Goal: Task Accomplishment & Management: Use online tool/utility

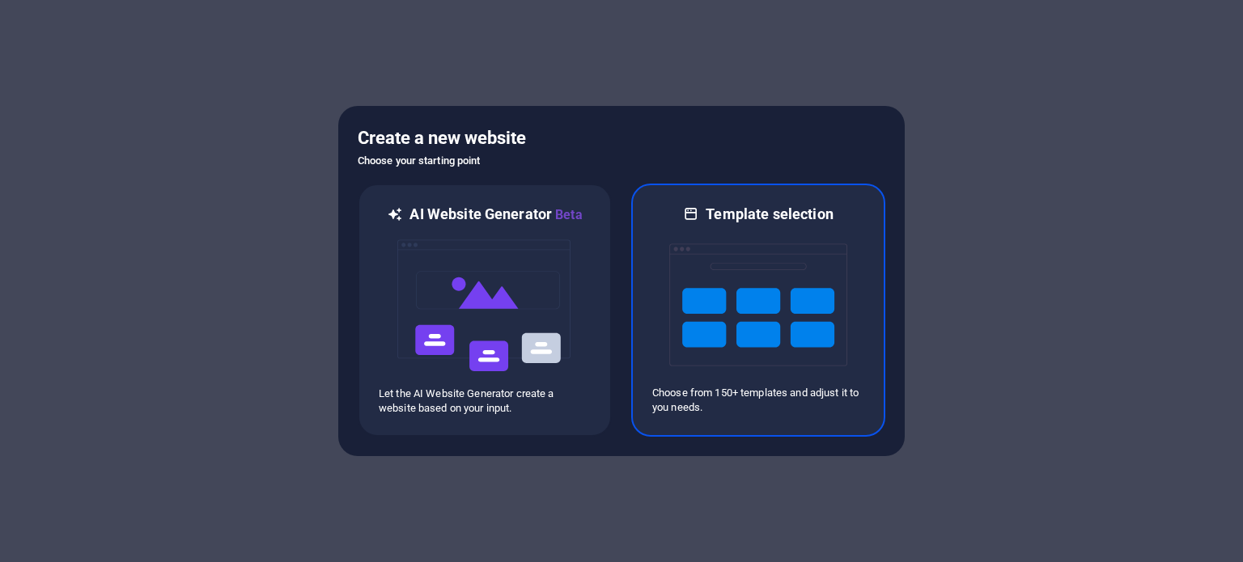
click at [702, 301] on img at bounding box center [758, 305] width 178 height 162
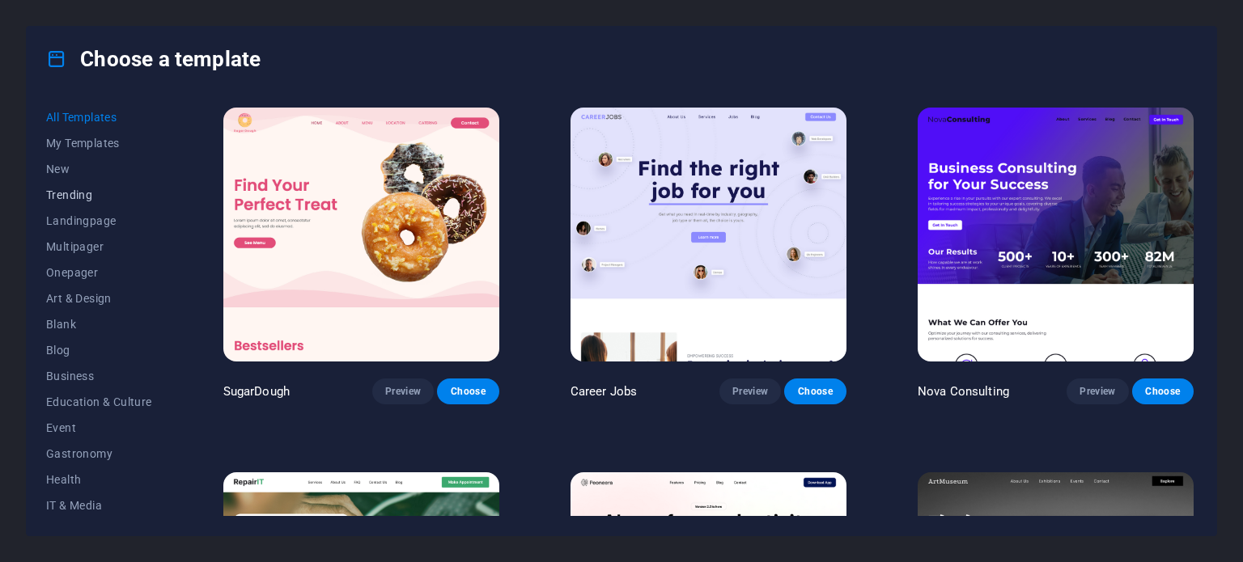
click at [78, 194] on span "Trending" at bounding box center [99, 195] width 106 height 13
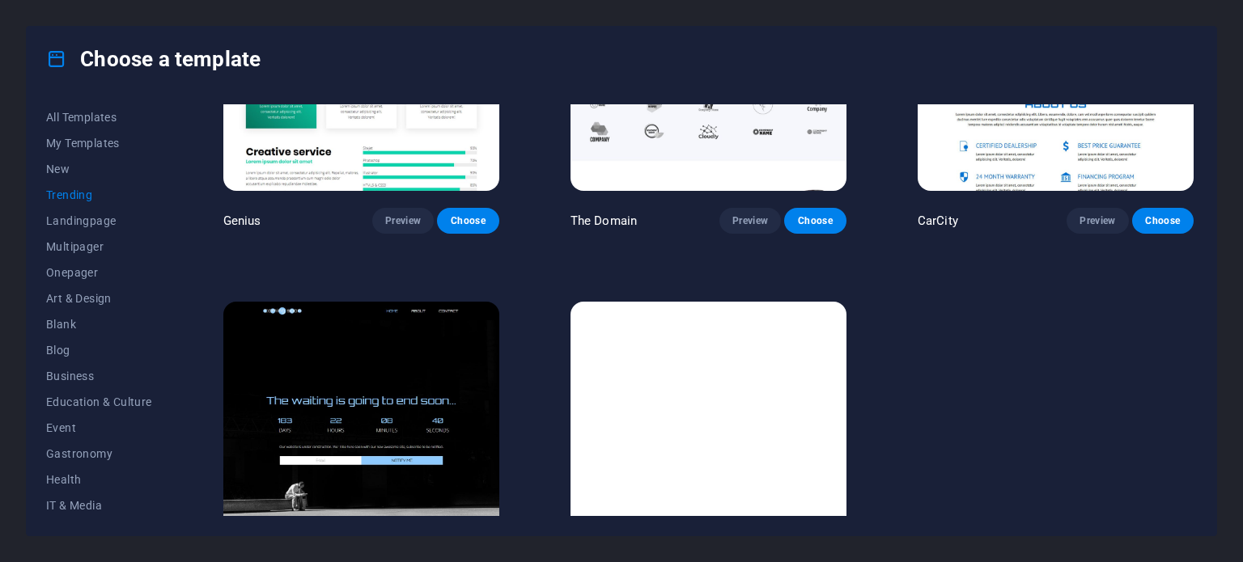
scroll to position [1704, 0]
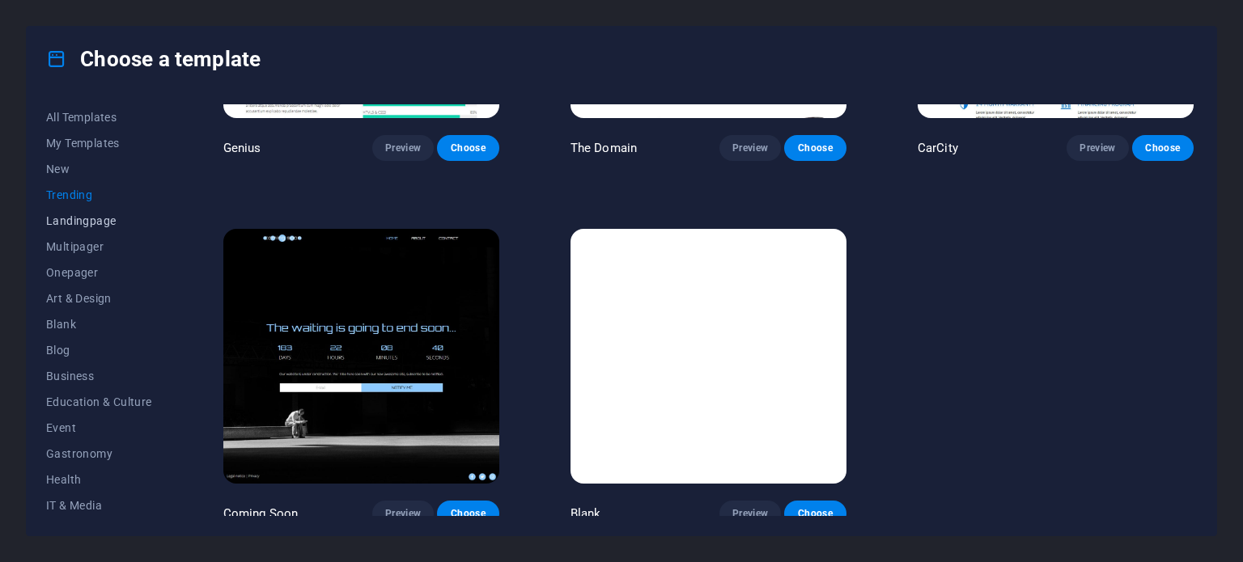
click at [98, 225] on span "Landingpage" at bounding box center [99, 220] width 106 height 13
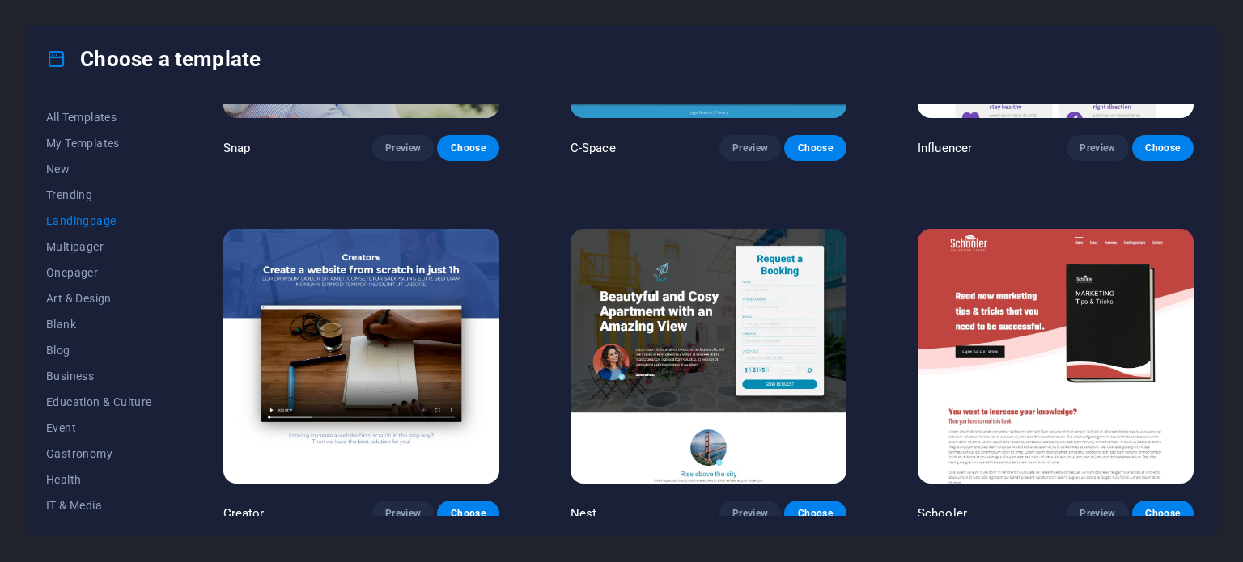
scroll to position [2795, 0]
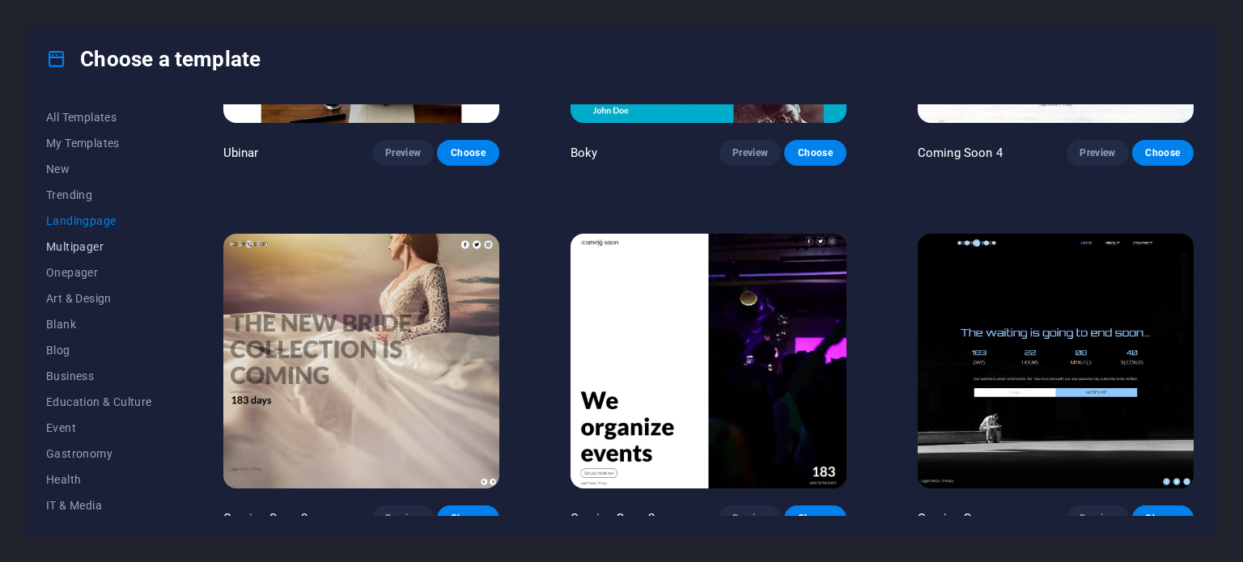
click at [84, 249] on span "Multipager" at bounding box center [99, 246] width 106 height 13
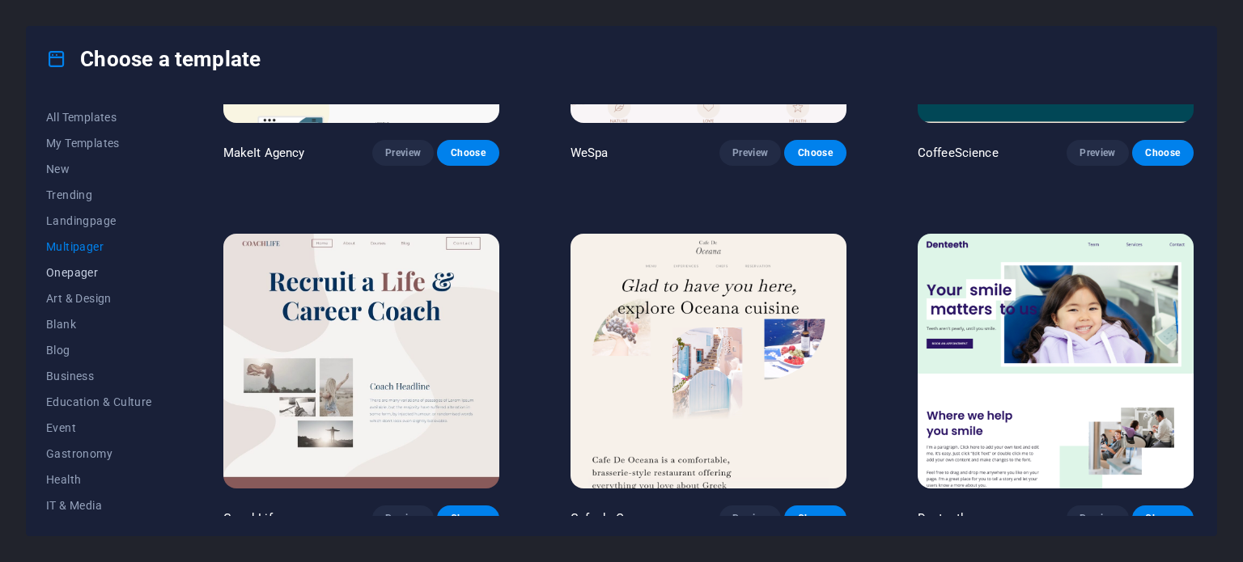
click at [81, 270] on span "Onepager" at bounding box center [99, 272] width 106 height 13
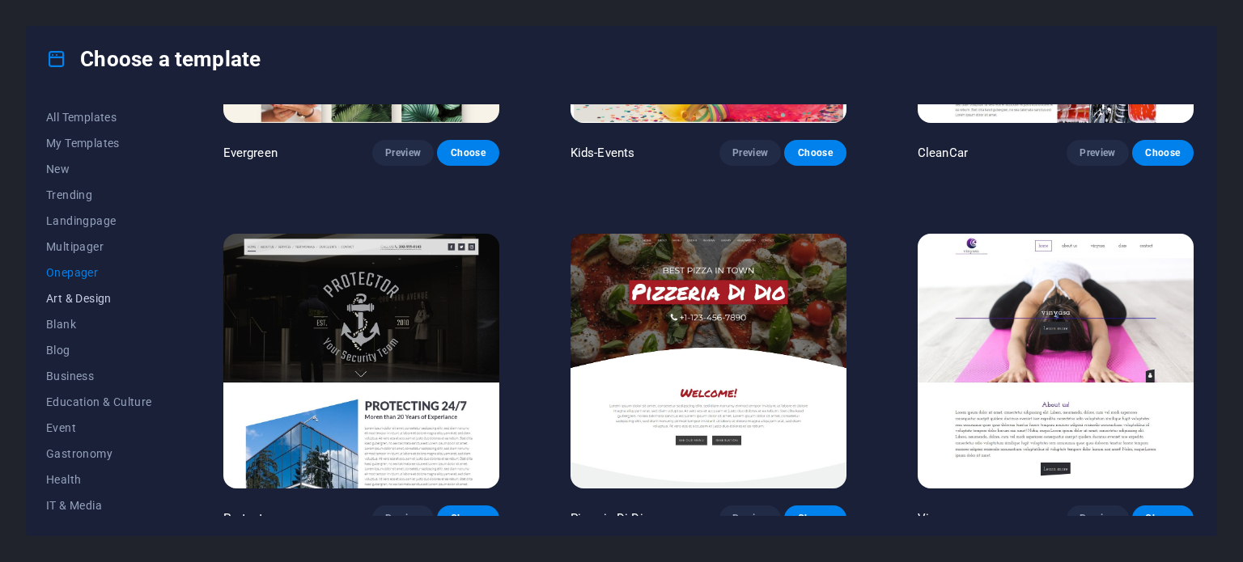
click at [83, 297] on span "Art & Design" at bounding box center [99, 298] width 106 height 13
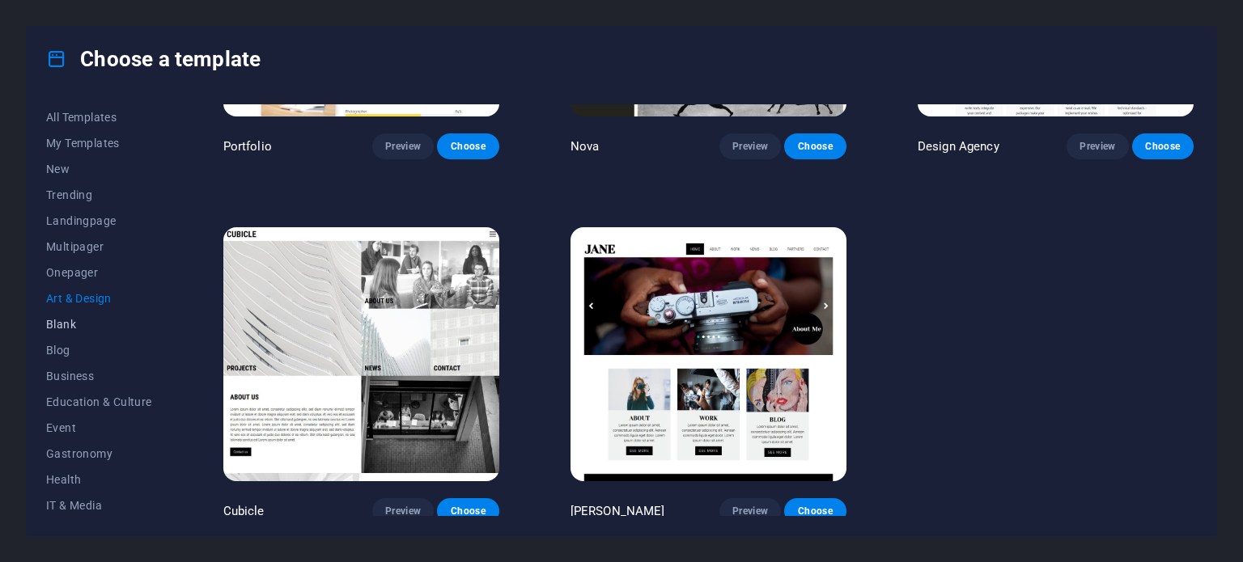
click at [70, 325] on span "Blank" at bounding box center [99, 324] width 106 height 13
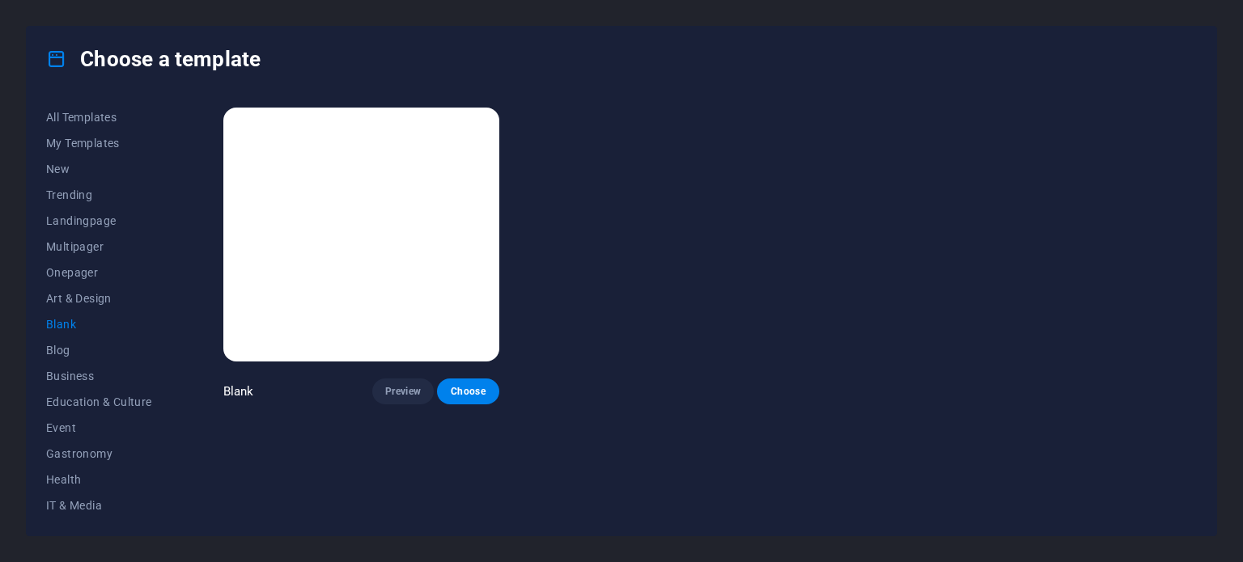
scroll to position [0, 0]
click at [71, 371] on span "Business" at bounding box center [99, 376] width 106 height 13
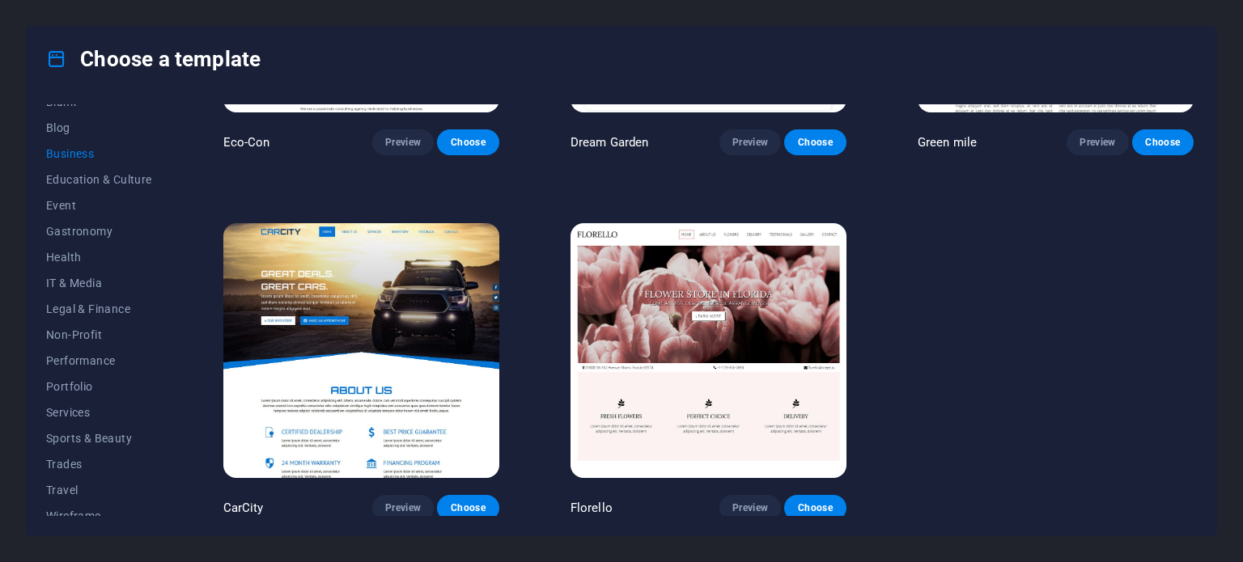
scroll to position [230, 0]
click at [83, 273] on span "IT & Media" at bounding box center [99, 275] width 106 height 13
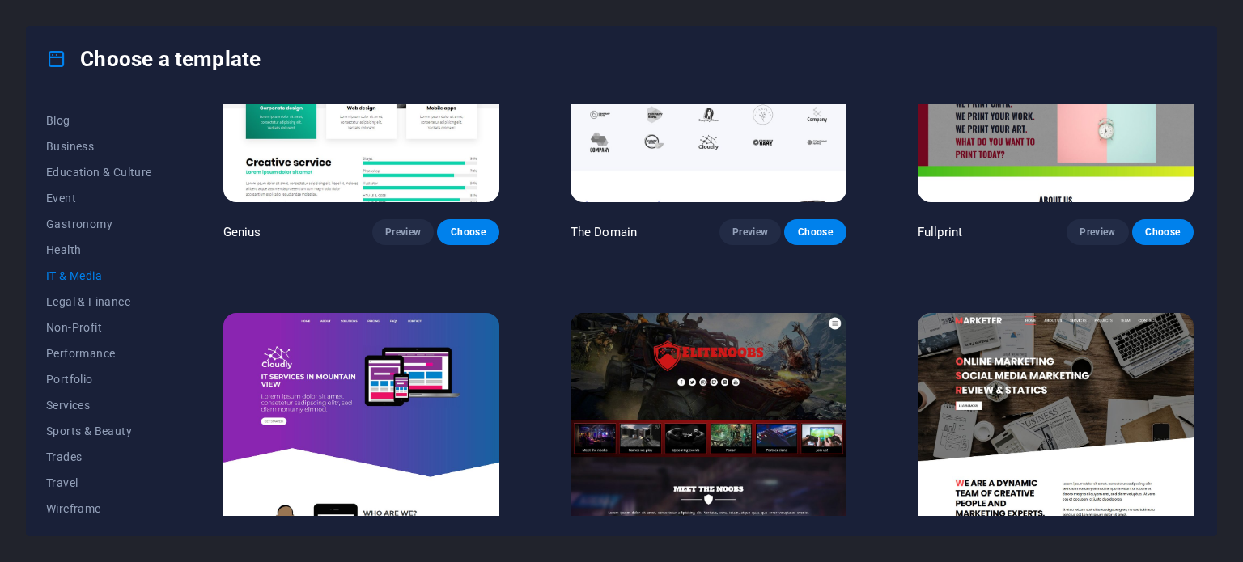
scroll to position [978, 0]
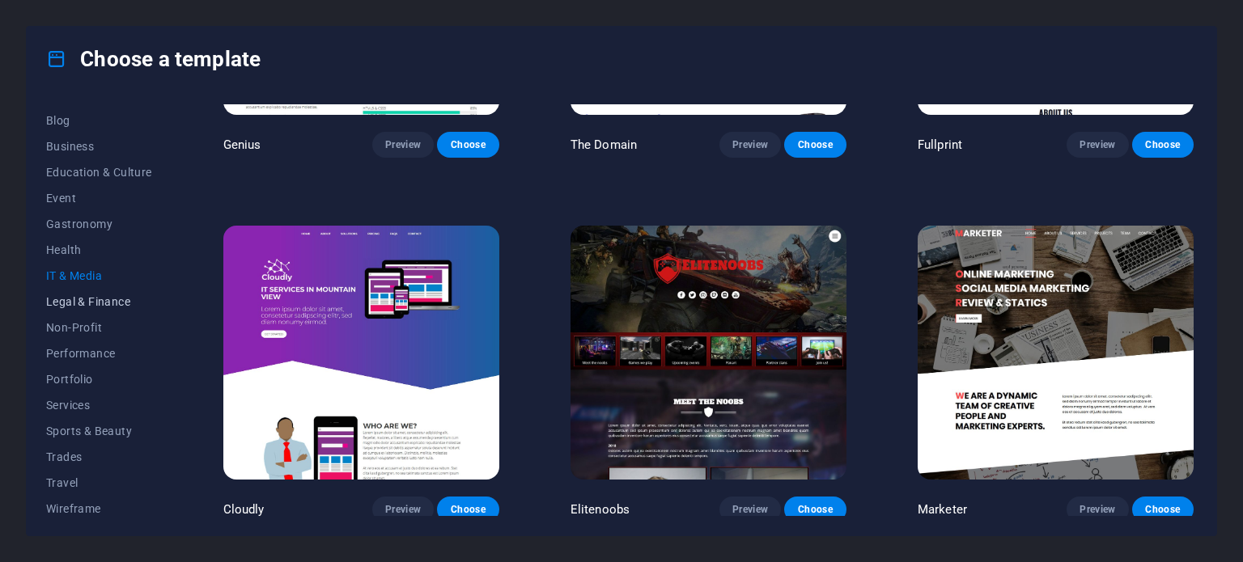
click at [68, 305] on span "Legal & Finance" at bounding box center [99, 301] width 106 height 13
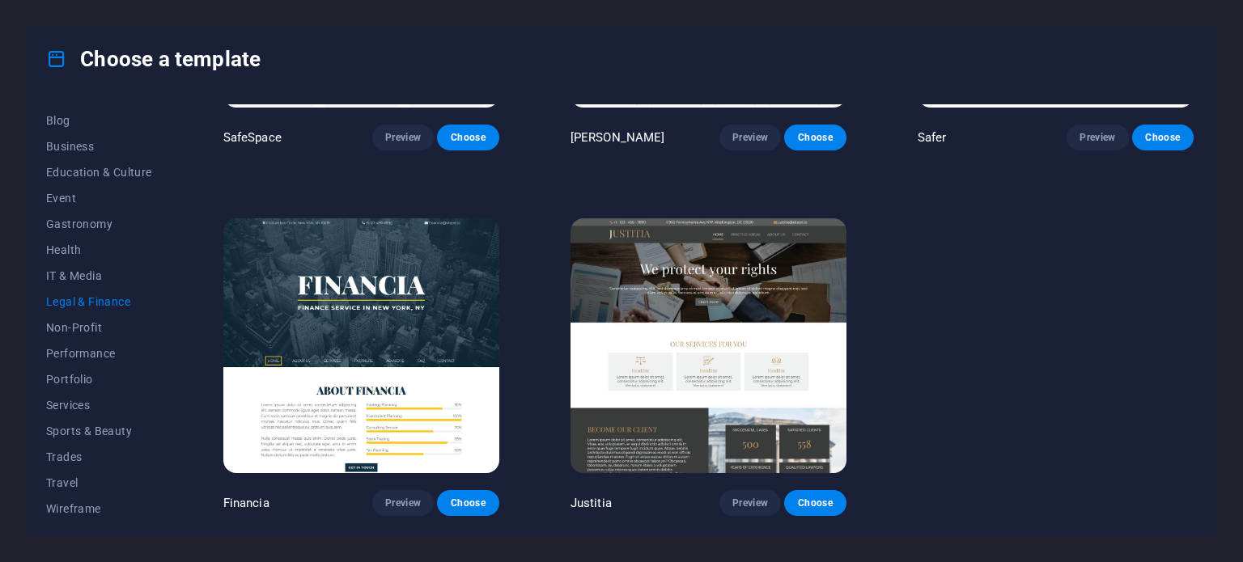
scroll to position [249, 0]
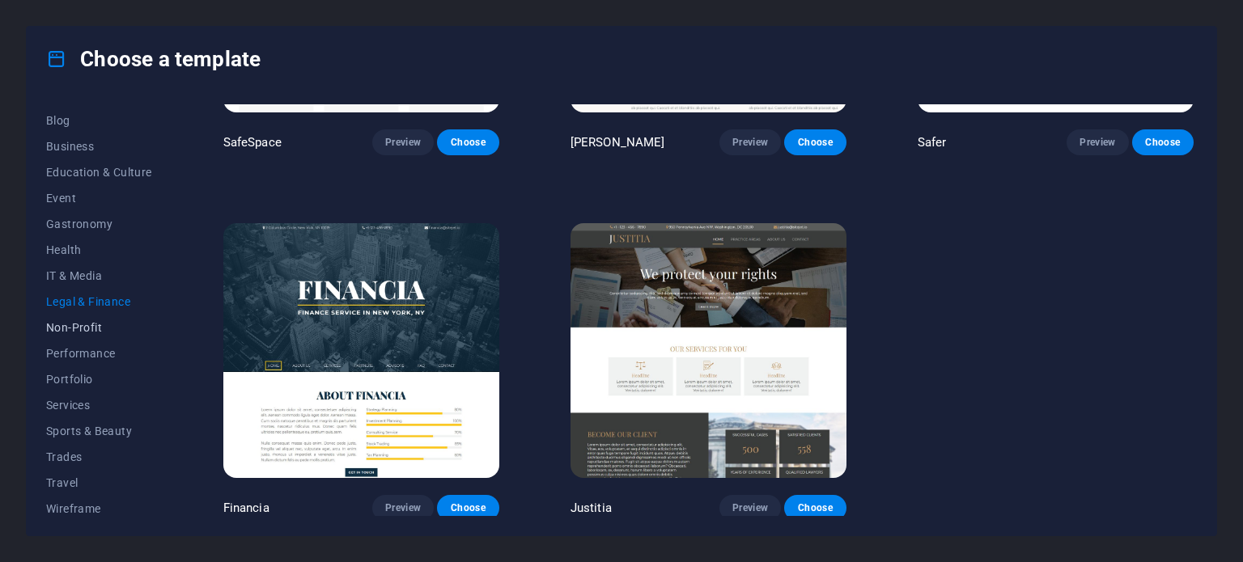
click at [68, 334] on button "Non-Profit" at bounding box center [99, 328] width 106 height 26
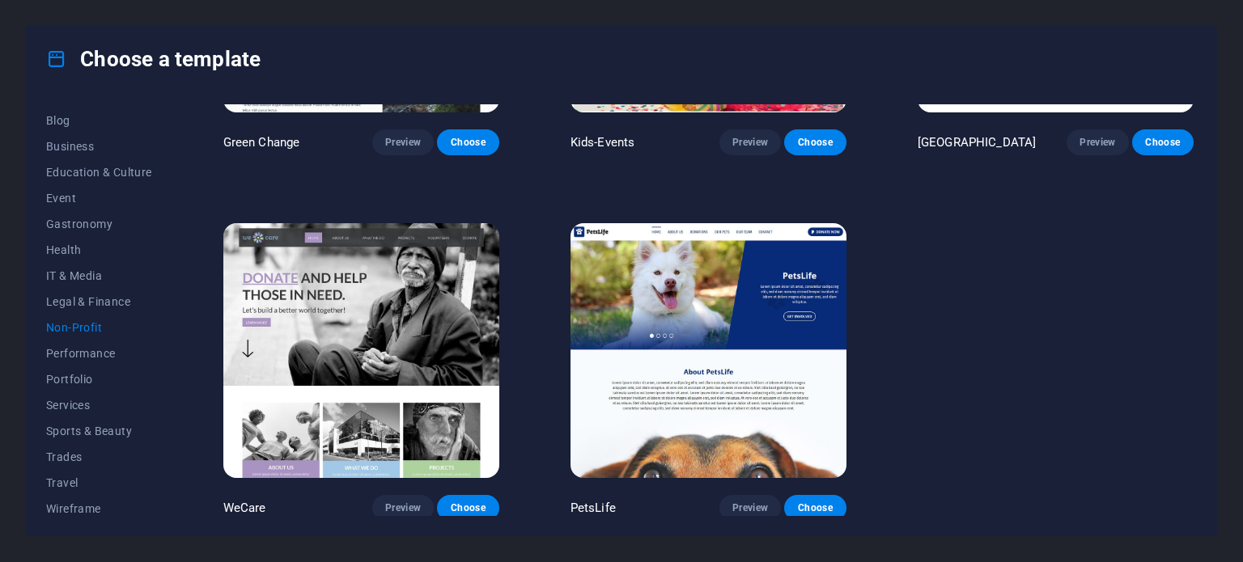
scroll to position [0, 0]
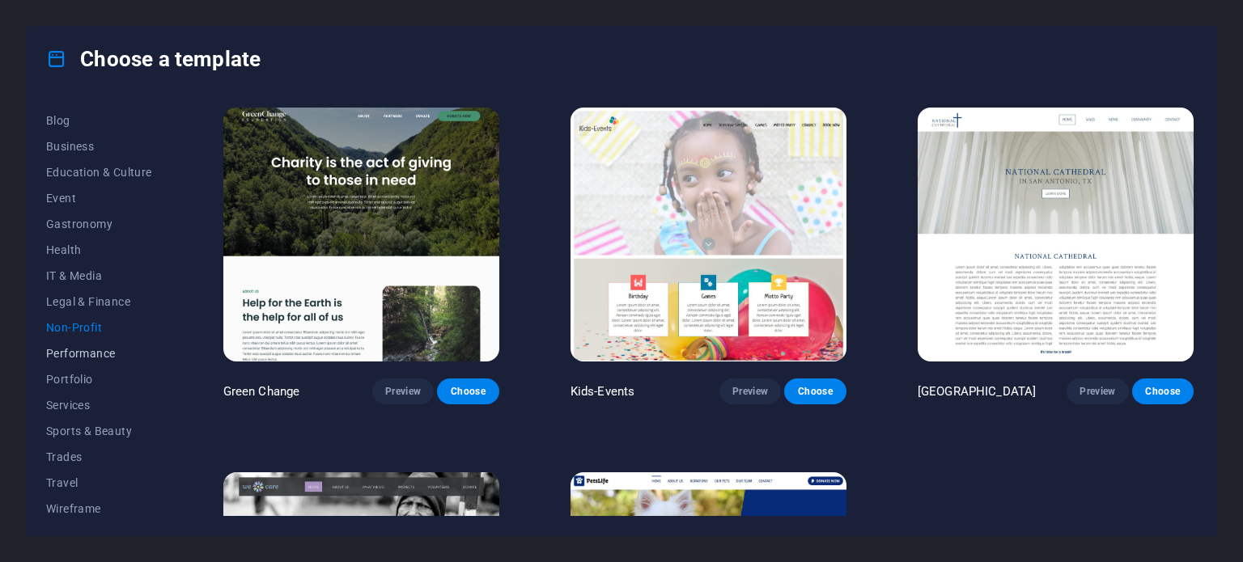
click at [73, 355] on span "Performance" at bounding box center [99, 353] width 106 height 13
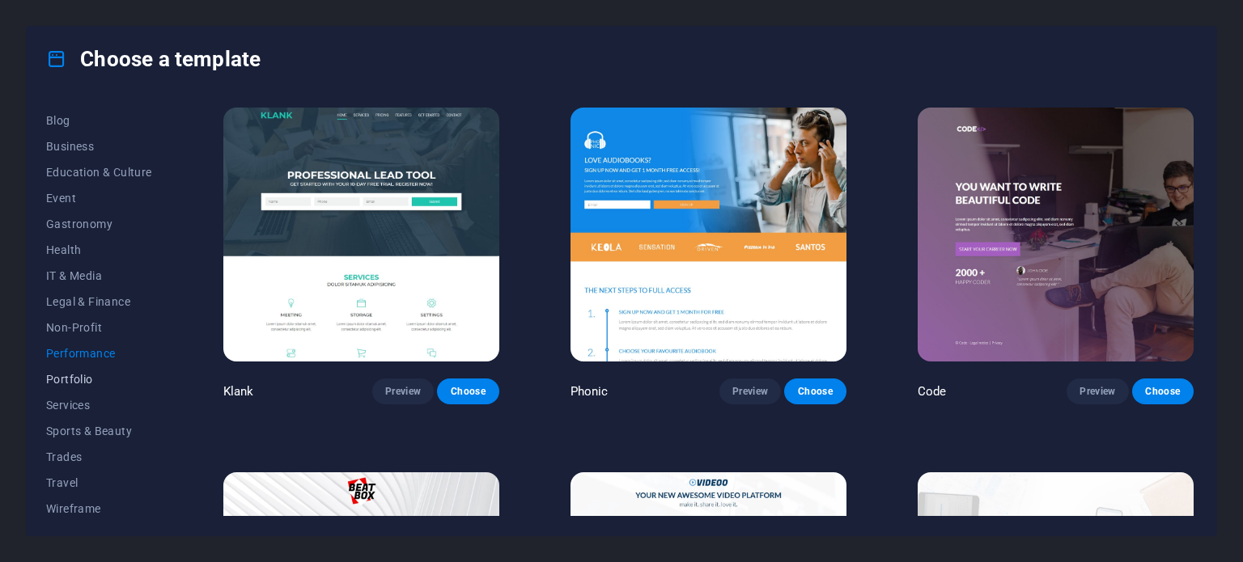
click at [78, 388] on button "Portfolio" at bounding box center [99, 380] width 106 height 26
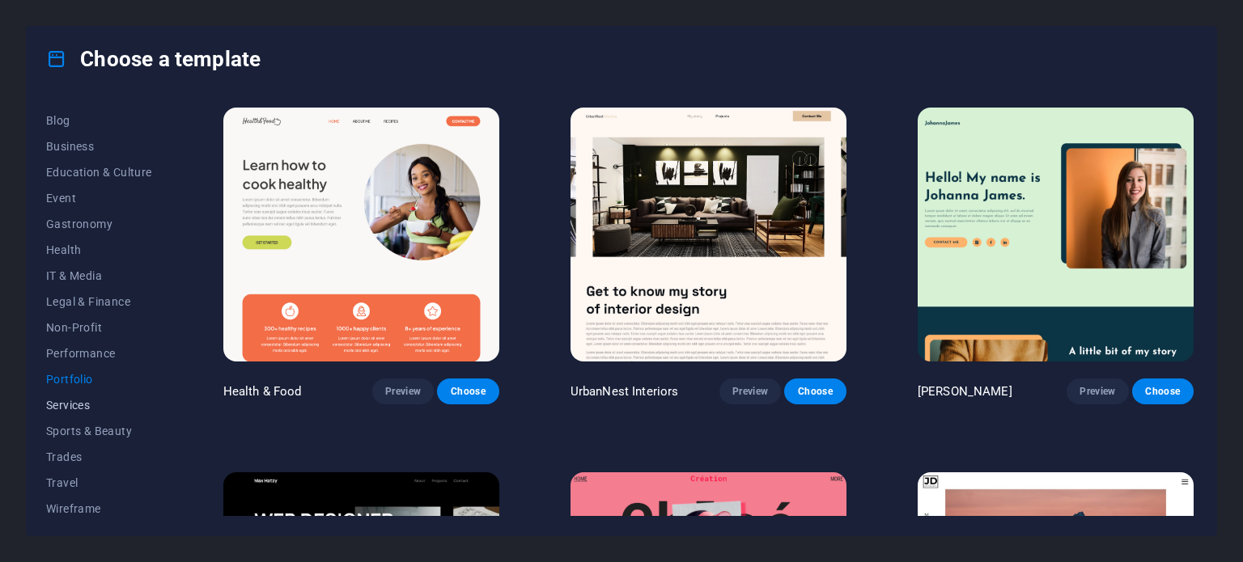
click at [81, 403] on span "Services" at bounding box center [99, 405] width 106 height 13
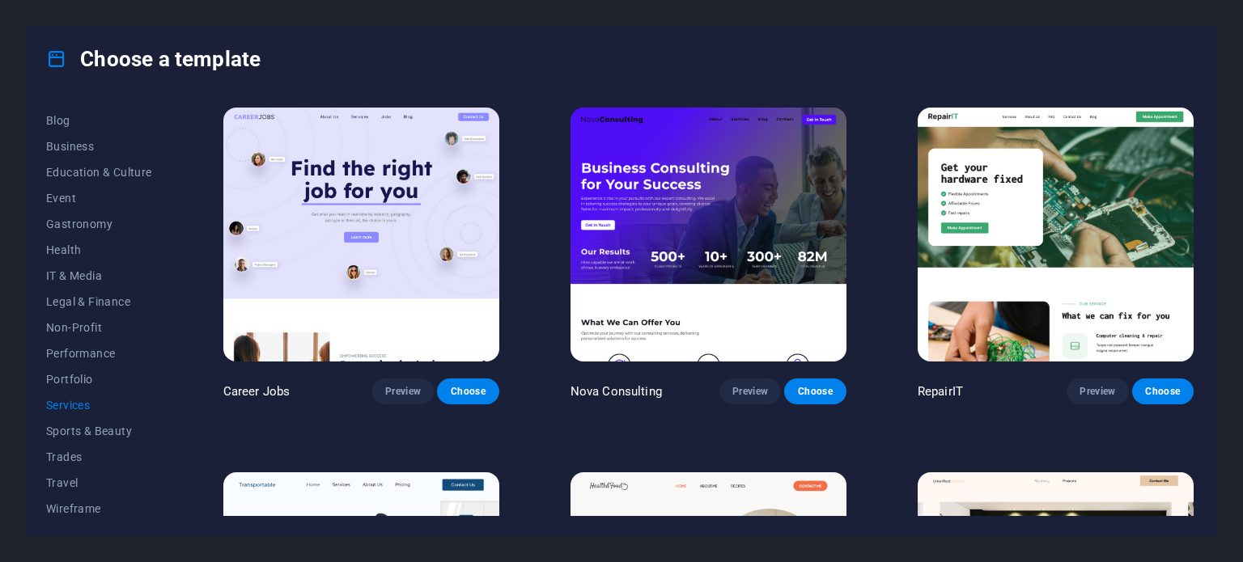
scroll to position [235, 0]
click at [78, 428] on span "Sports & Beauty" at bounding box center [99, 426] width 106 height 13
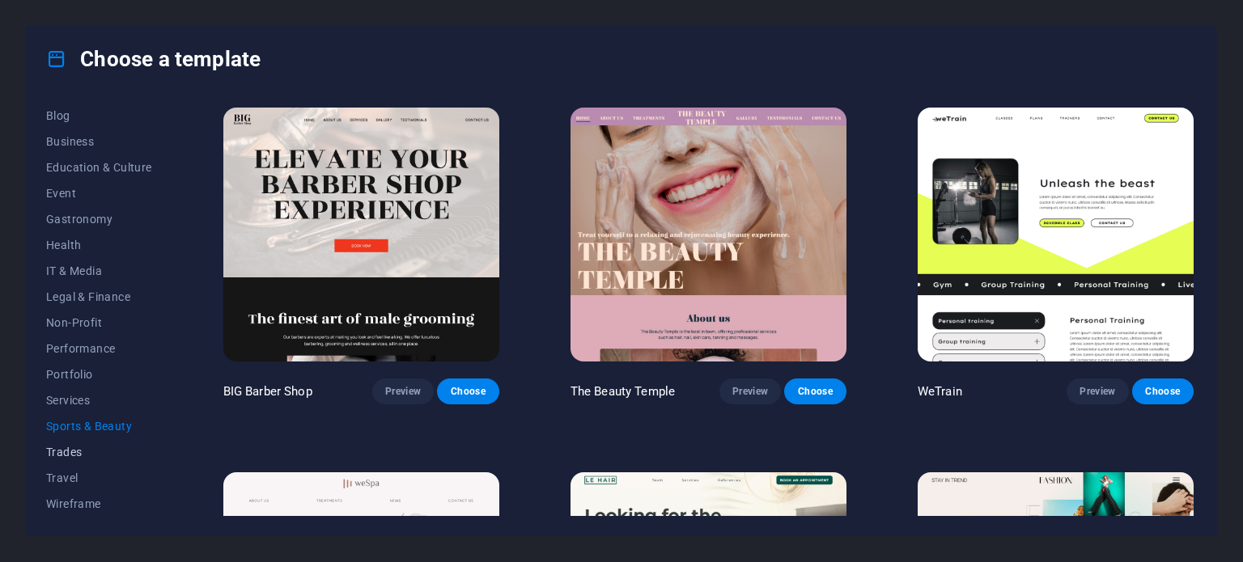
click at [70, 456] on span "Trades" at bounding box center [99, 452] width 106 height 13
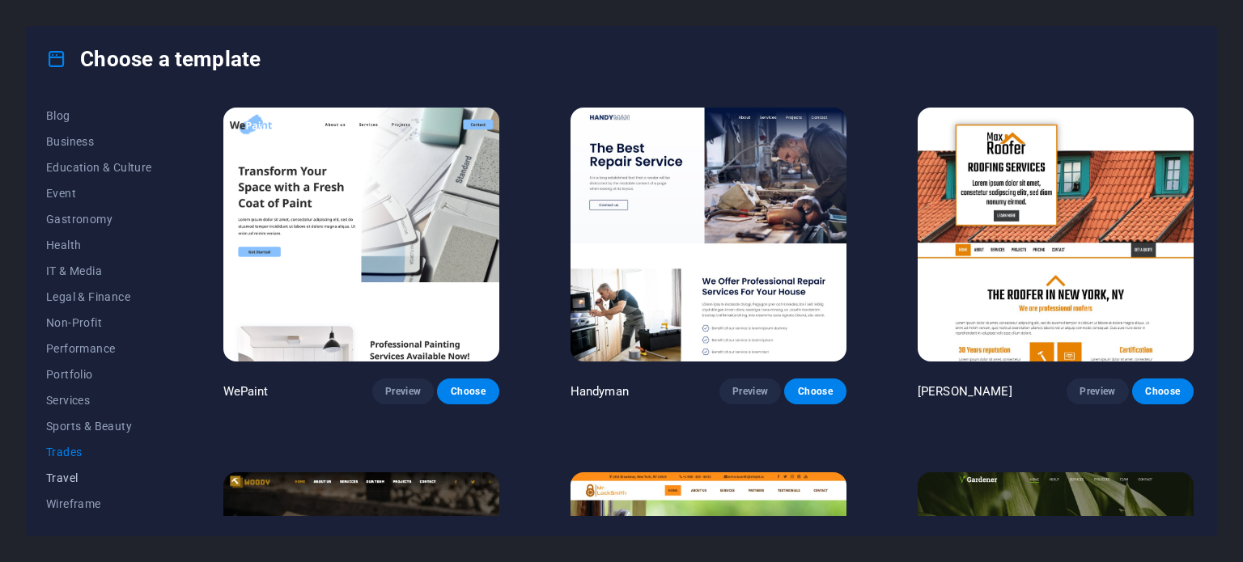
click at [70, 483] on span "Travel" at bounding box center [99, 478] width 106 height 13
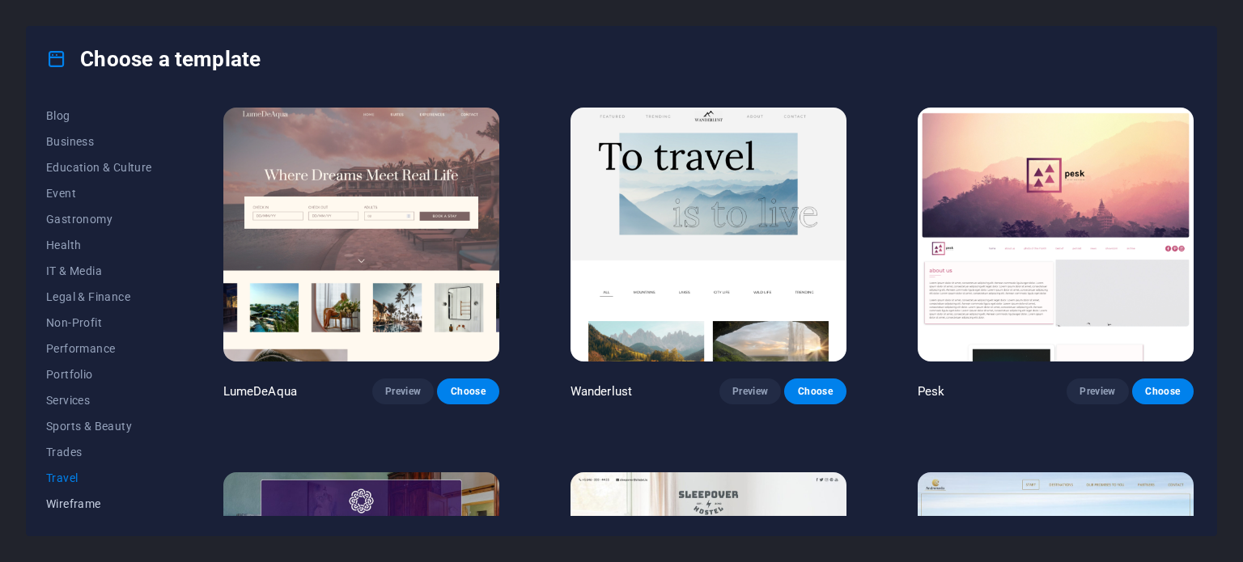
click at [78, 515] on button "Wireframe" at bounding box center [99, 504] width 106 height 26
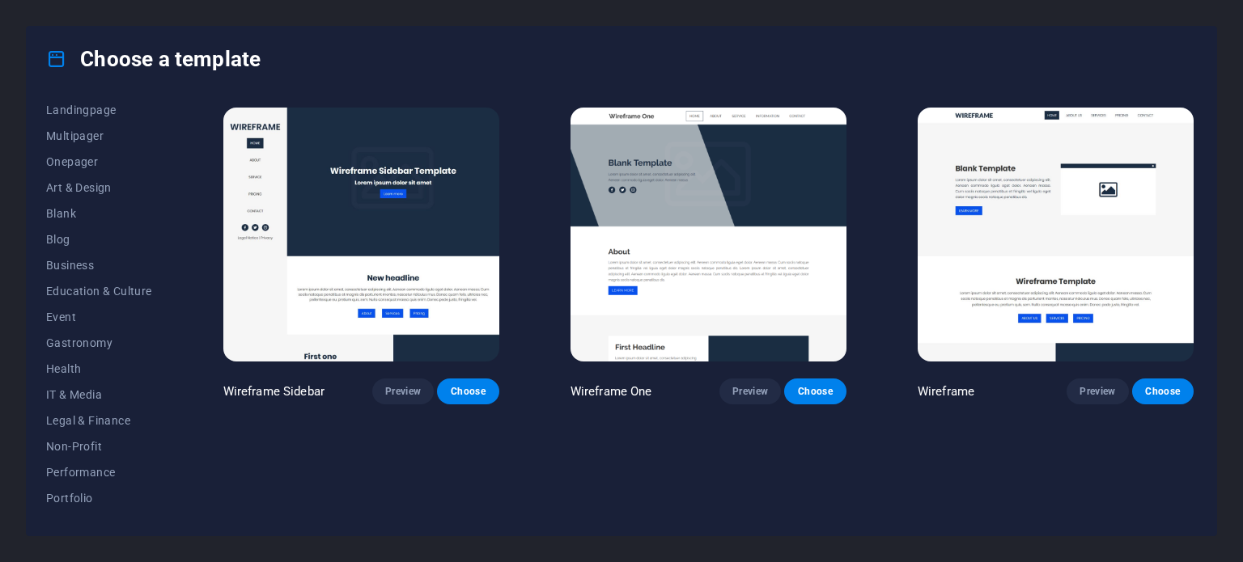
scroll to position [110, 0]
click at [81, 397] on span "IT & Media" at bounding box center [99, 395] width 106 height 13
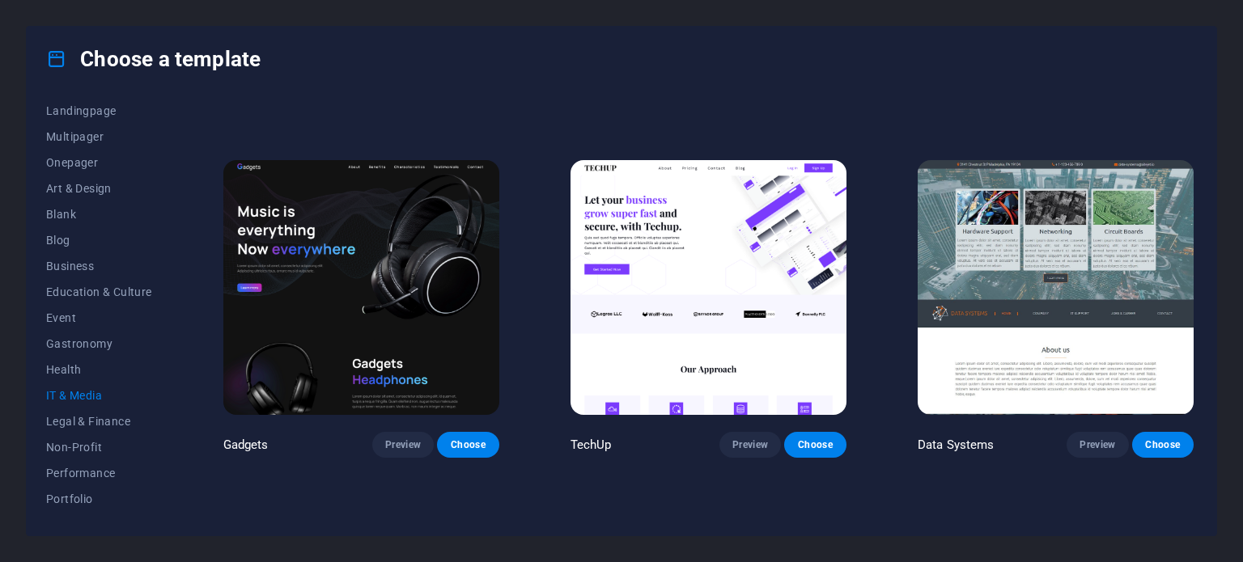
scroll to position [313, 0]
click at [412, 323] on img at bounding box center [361, 286] width 276 height 254
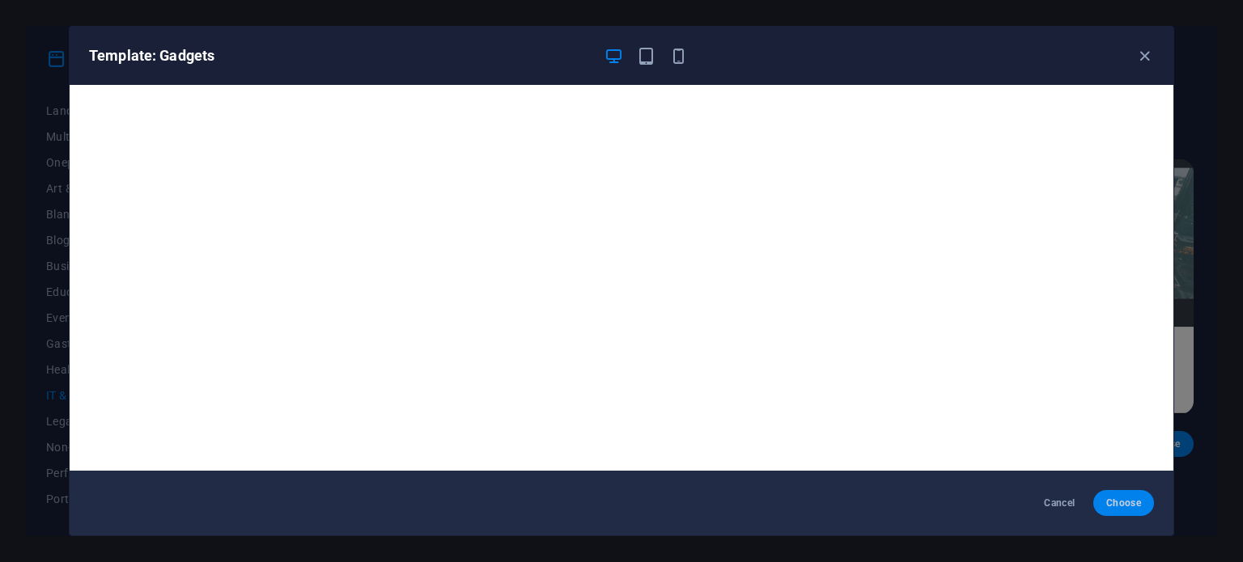
click at [1127, 502] on span "Choose" at bounding box center [1123, 503] width 35 height 13
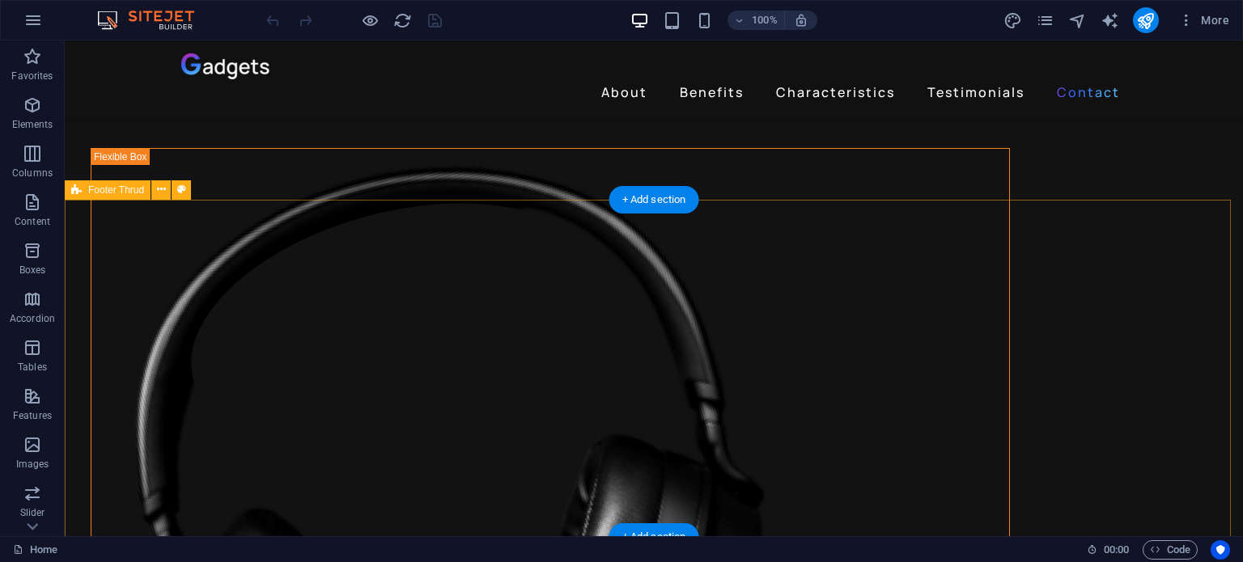
scroll to position [4402, 0]
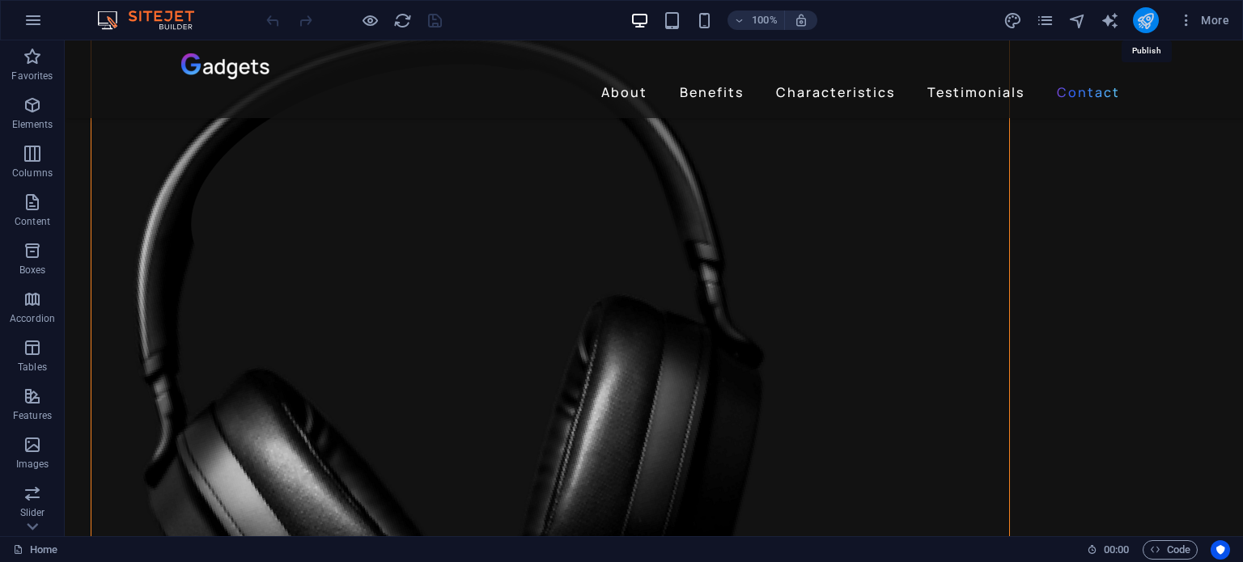
click at [1148, 22] on icon "publish" at bounding box center [1145, 20] width 19 height 19
